Goal: Task Accomplishment & Management: Use online tool/utility

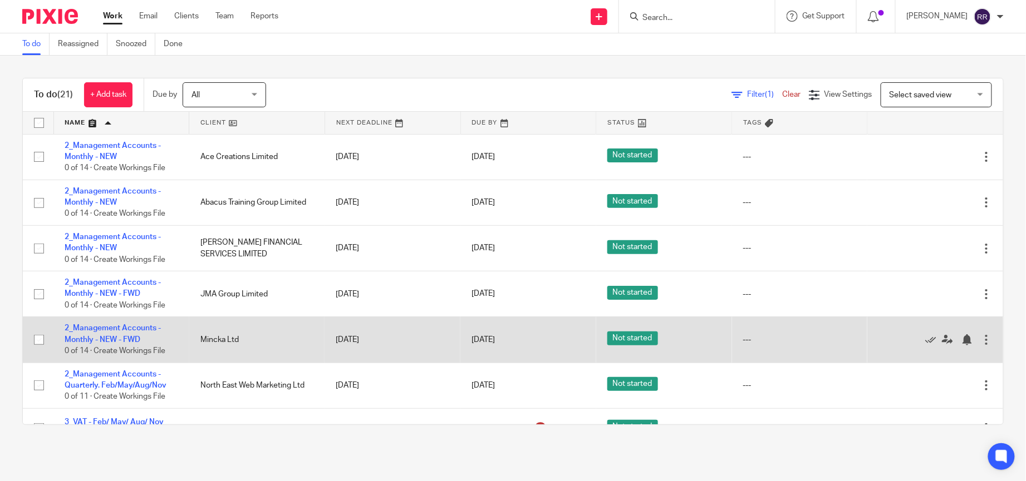
scroll to position [83, 0]
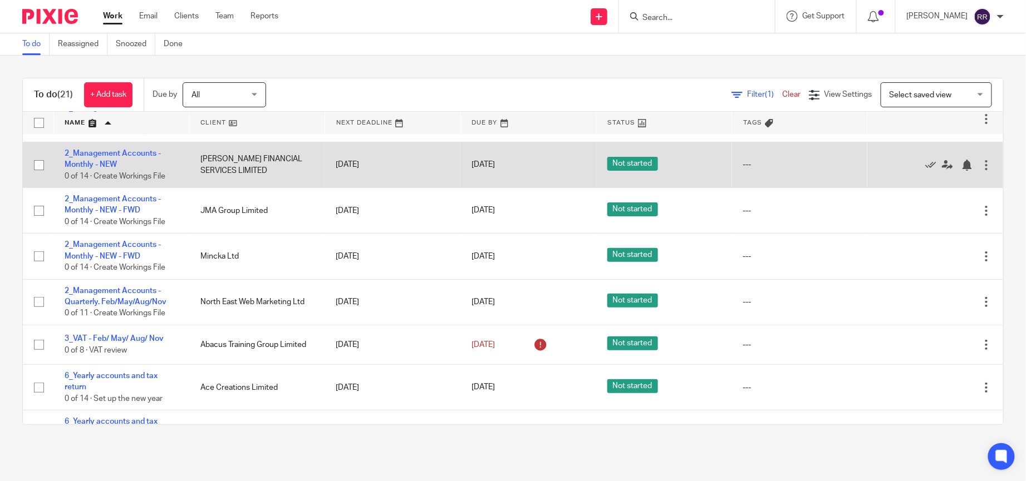
click at [125, 160] on td "2_Management Accounts - Monthly - NEW 0 of 14 · Create Workings File" at bounding box center [121, 165] width 136 height 46
click at [121, 155] on link "2_Management Accounts - Monthly - NEW" at bounding box center [113, 159] width 96 height 19
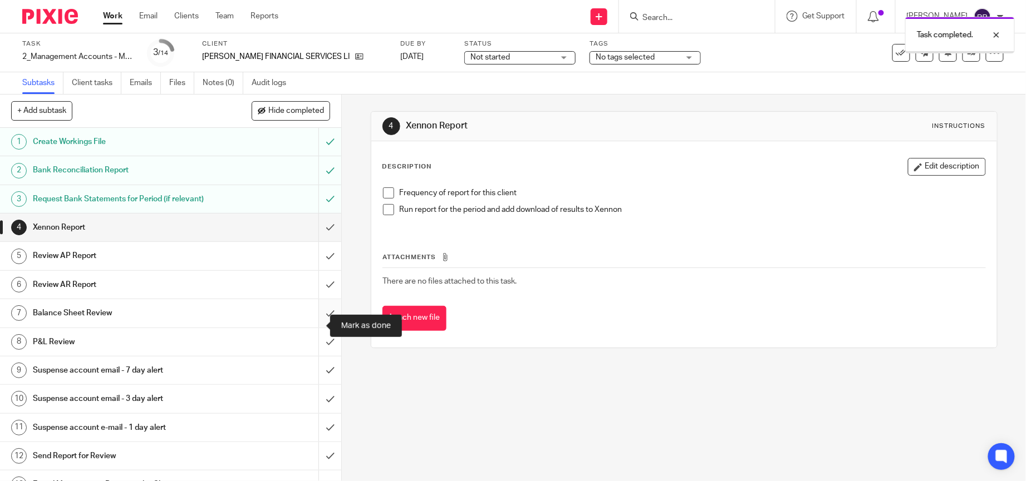
click at [318, 323] on input "submit" at bounding box center [170, 313] width 341 height 28
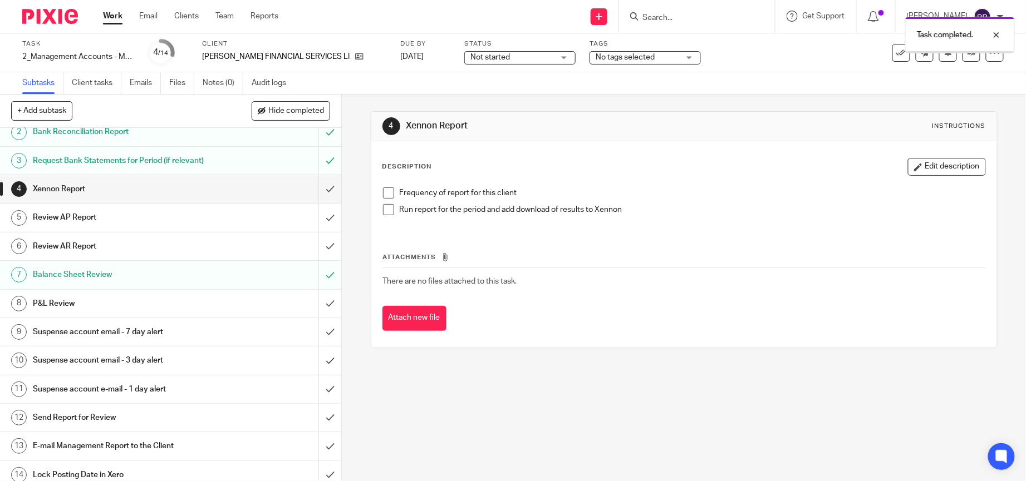
scroll to position [60, 0]
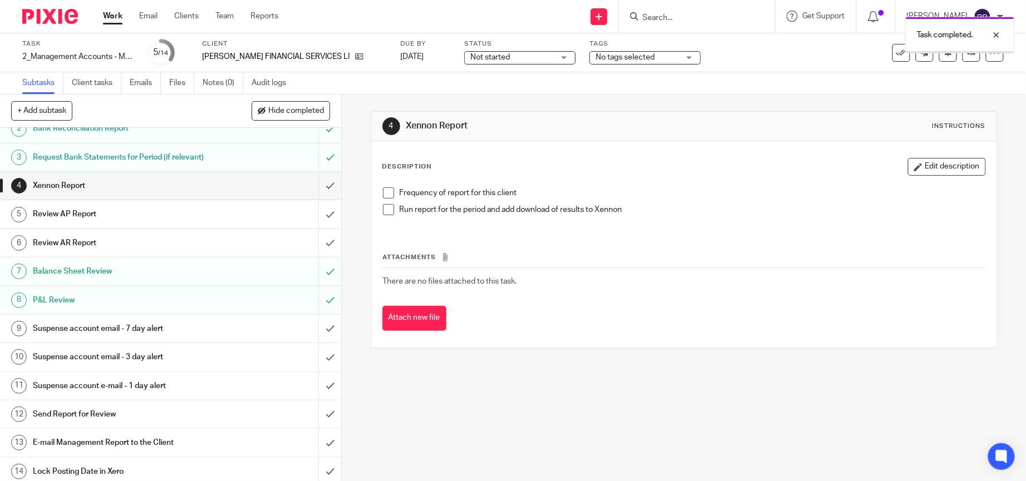
scroll to position [60, 0]
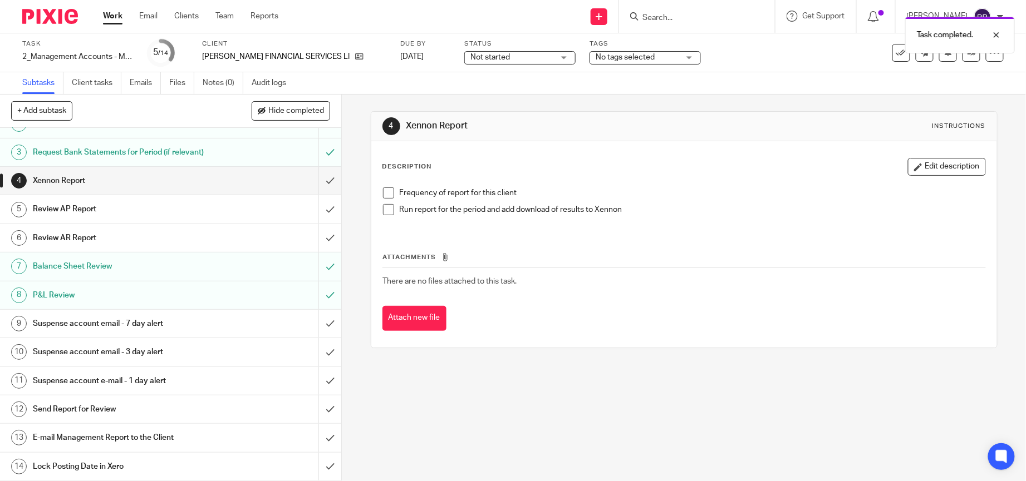
click at [213, 434] on div "E-mail Management Report to the Client" at bounding box center [170, 438] width 275 height 17
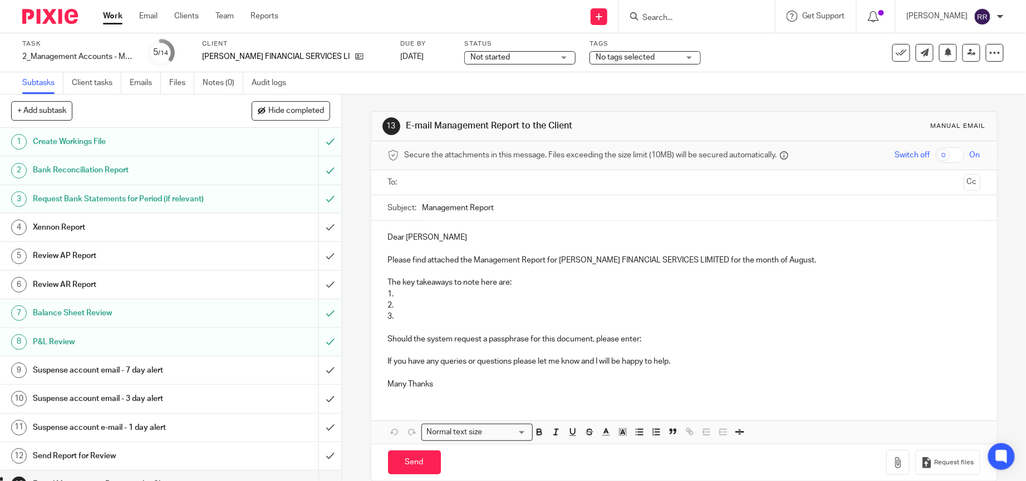
click at [494, 183] on input "text" at bounding box center [683, 182] width 550 height 13
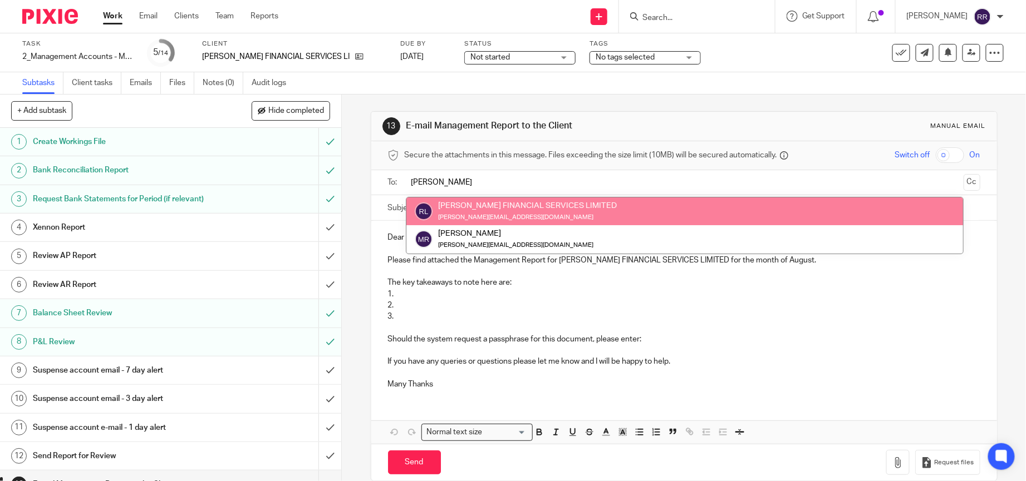
type input "Matt"
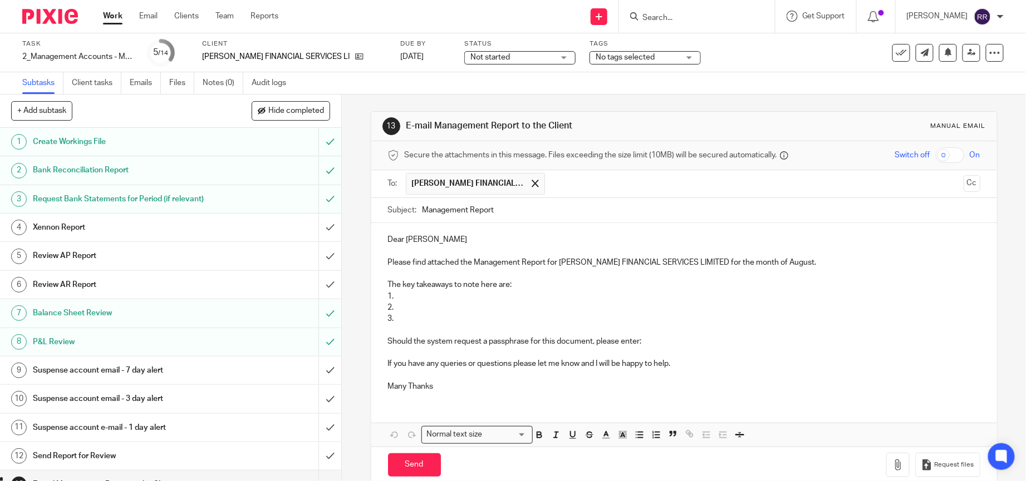
click at [543, 208] on input "Management Report" at bounding box center [701, 210] width 558 height 25
paste input "Roberts Financial Services Ltd"
type input "Management Report_Roberts Financial Services Ltd/ Yescan DO"
click at [571, 177] on input "text" at bounding box center [754, 184] width 408 height 22
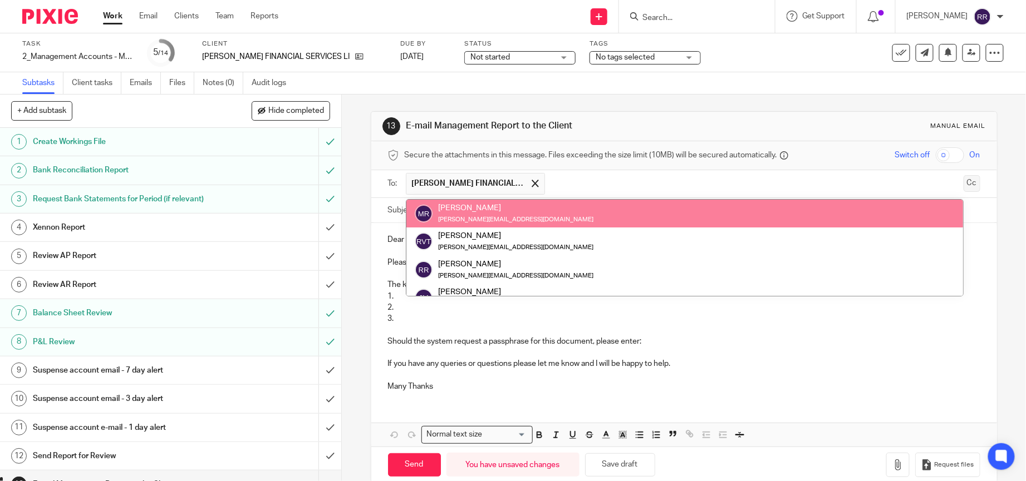
click at [963, 185] on button "Cc" at bounding box center [971, 183] width 17 height 17
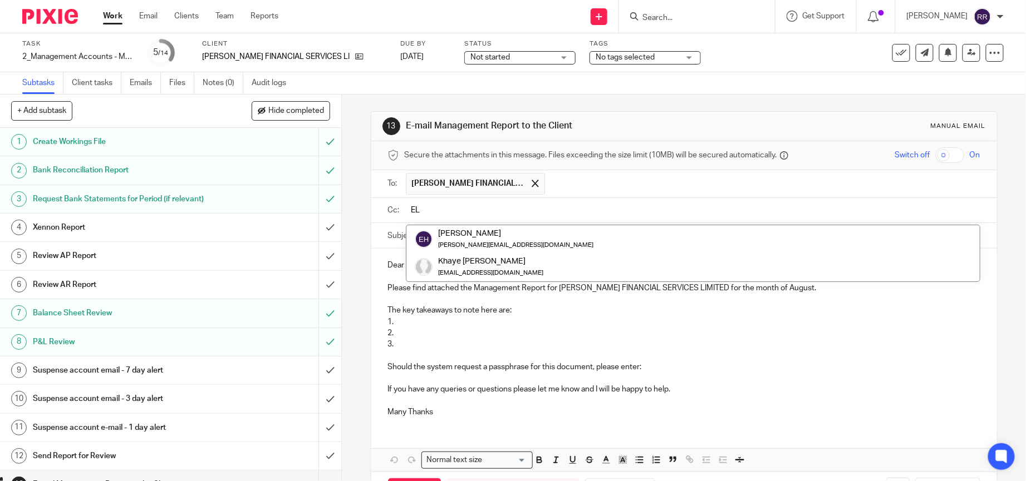
type input "ELL"
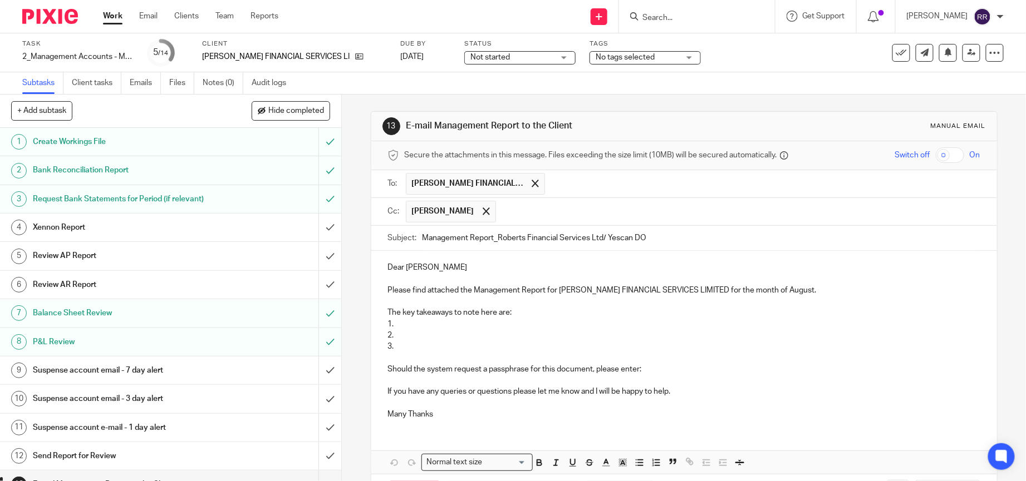
click at [450, 341] on p "2." at bounding box center [684, 335] width 592 height 11
drag, startPoint x: 412, startPoint y: 349, endPoint x: 385, endPoint y: 317, distance: 42.2
click at [385, 317] on div "Dear Matthew Please find attached the Management Report for ROBERTS FINANCIAL S…" at bounding box center [683, 340] width 625 height 178
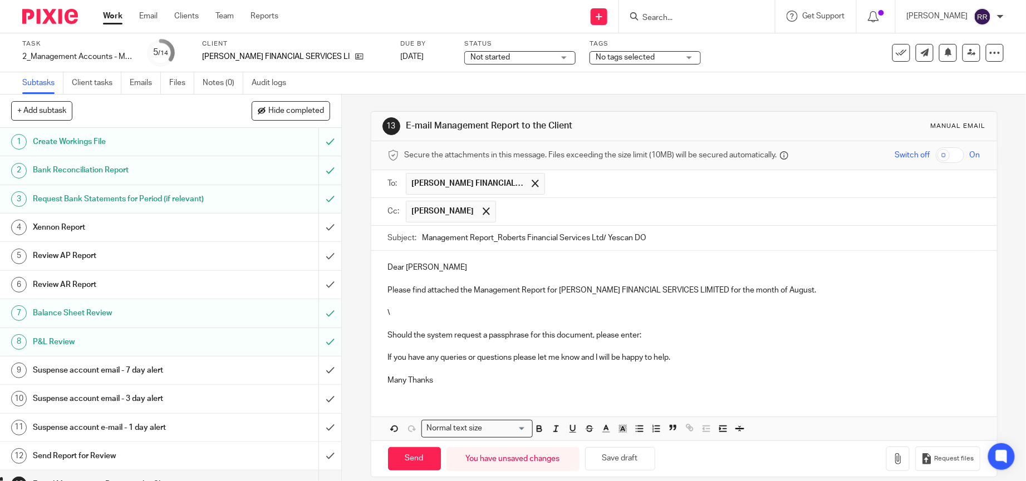
click at [406, 315] on p "\" at bounding box center [684, 312] width 592 height 11
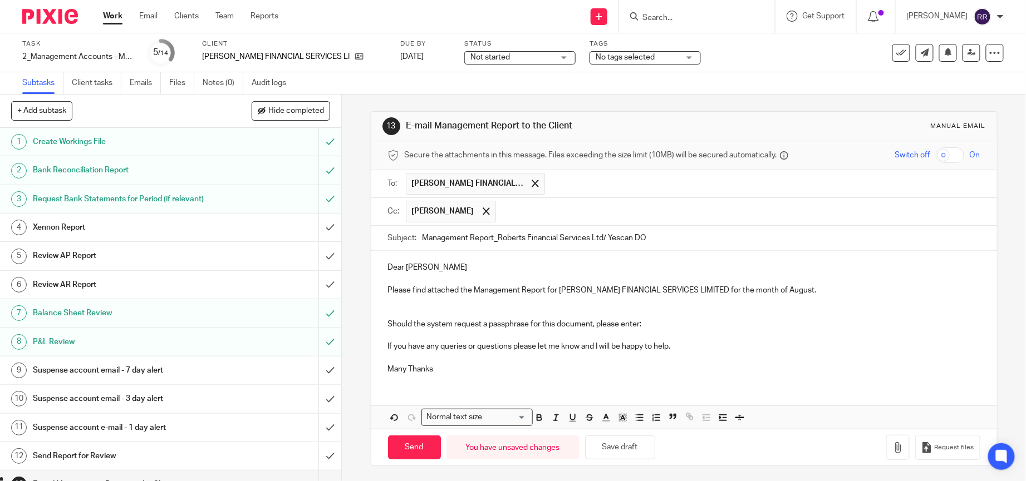
click at [783, 289] on p "Please find attached the Management Report for ROBERTS FINANCIAL SERVICES LIMIT…" at bounding box center [684, 290] width 592 height 11
drag, startPoint x: 761, startPoint y: 292, endPoint x: 802, endPoint y: 292, distance: 41.2
click at [802, 292] on p "Please find attached the Management Report for ROBERTS FINANCIAL SERVICES LIMIT…" at bounding box center [684, 290] width 592 height 11
copy p "August 2025"
click at [711, 241] on input "Management Report_Roberts Financial Services Ltd/ Yescan DO" at bounding box center [701, 238] width 558 height 25
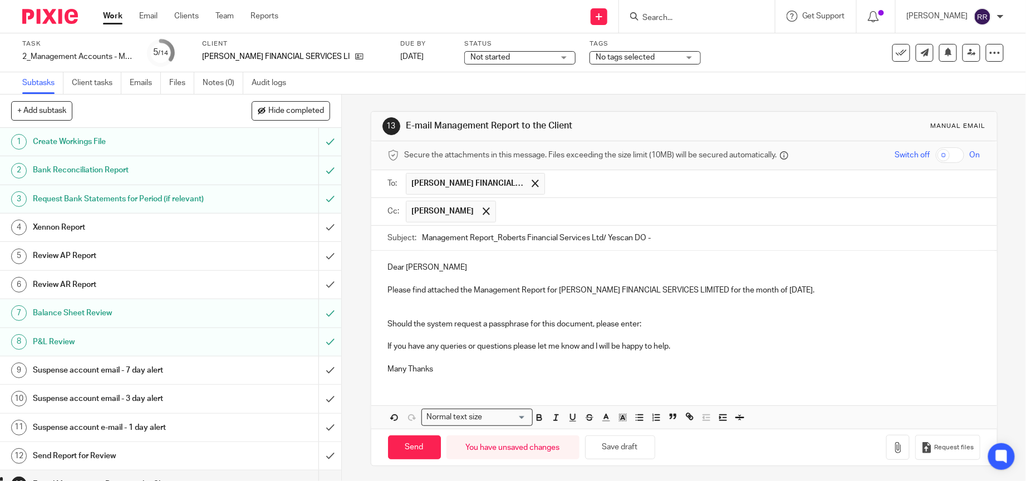
paste input "August 2025"
type input "Management Report_Roberts Financial Services Ltd/ Yescan DO - August 2025"
click at [474, 275] on p at bounding box center [684, 279] width 592 height 11
click at [469, 267] on p "Dear Matthew" at bounding box center [684, 267] width 592 height 11
click at [886, 442] on button "button" at bounding box center [897, 447] width 23 height 25
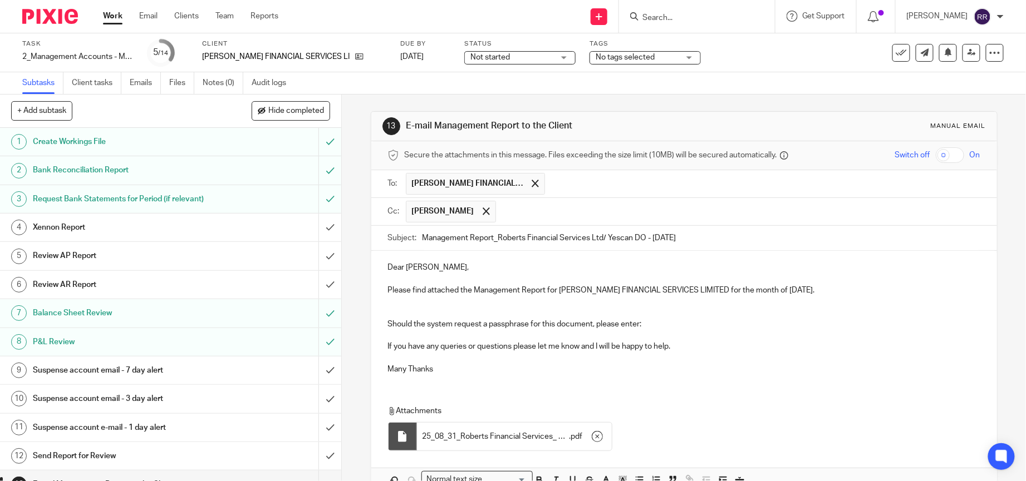
click at [576, 216] on input "text" at bounding box center [738, 212] width 474 height 22
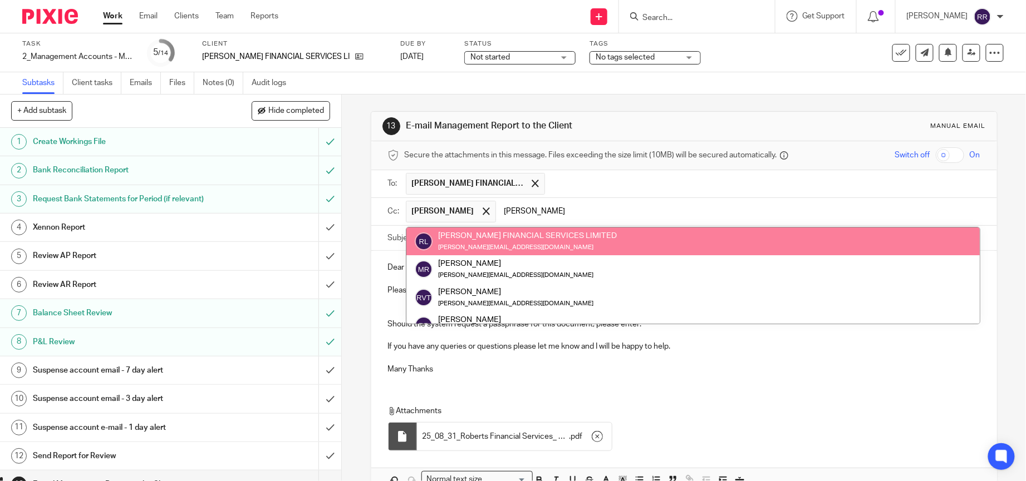
type input "RONN"
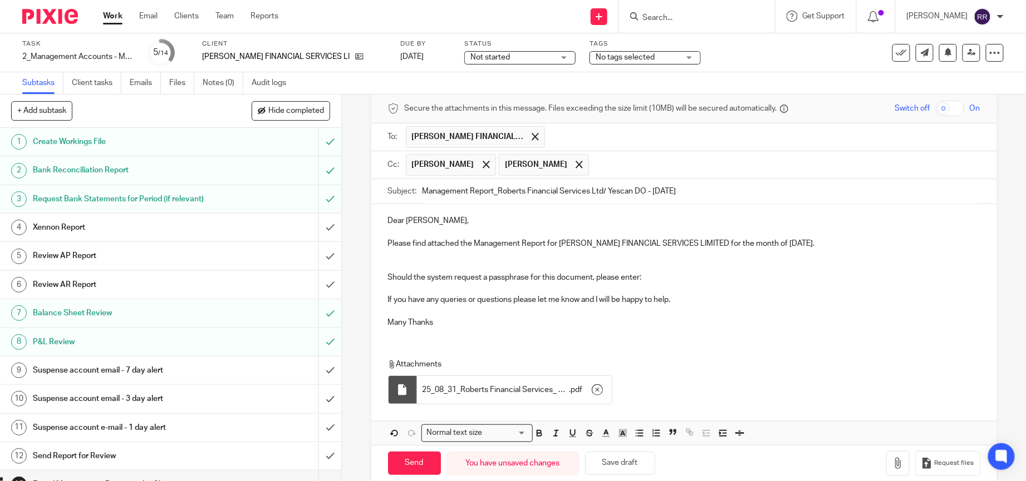
scroll to position [68, 0]
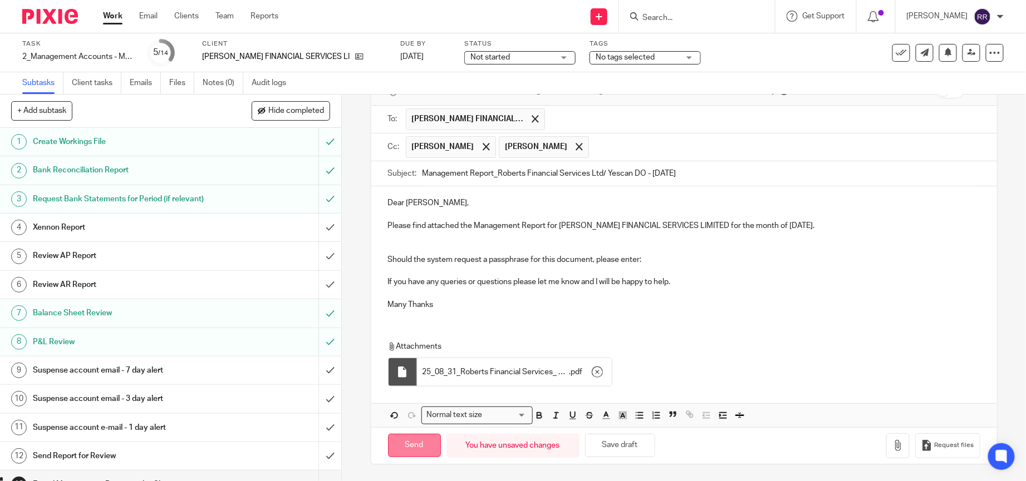
click at [412, 439] on input "Send" at bounding box center [414, 446] width 53 height 24
type input "Sent"
click at [884, 52] on div "Message sent." at bounding box center [764, 32] width 502 height 42
click at [895, 56] on icon at bounding box center [900, 52] width 11 height 11
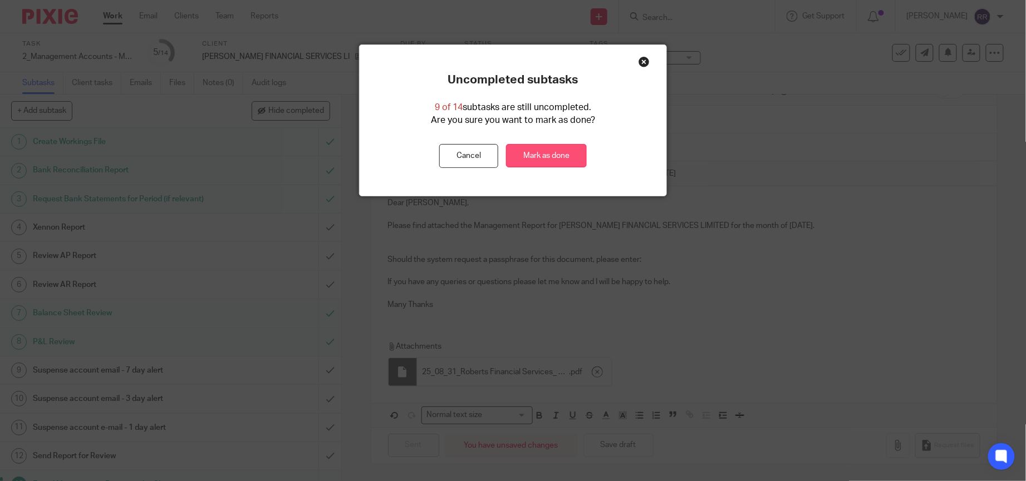
click at [557, 152] on link "Mark as done" at bounding box center [546, 156] width 81 height 24
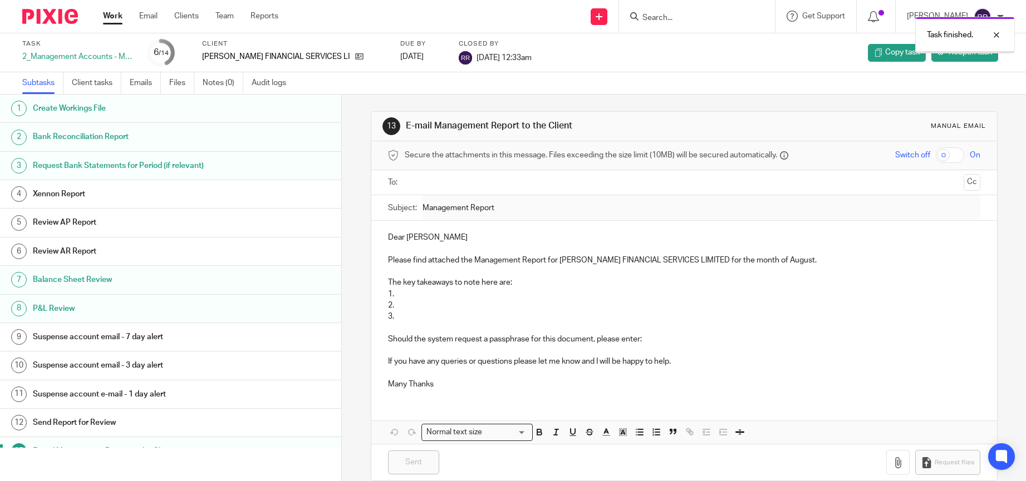
click at [111, 17] on link "Work" at bounding box center [112, 16] width 19 height 11
